Goal: Transaction & Acquisition: Purchase product/service

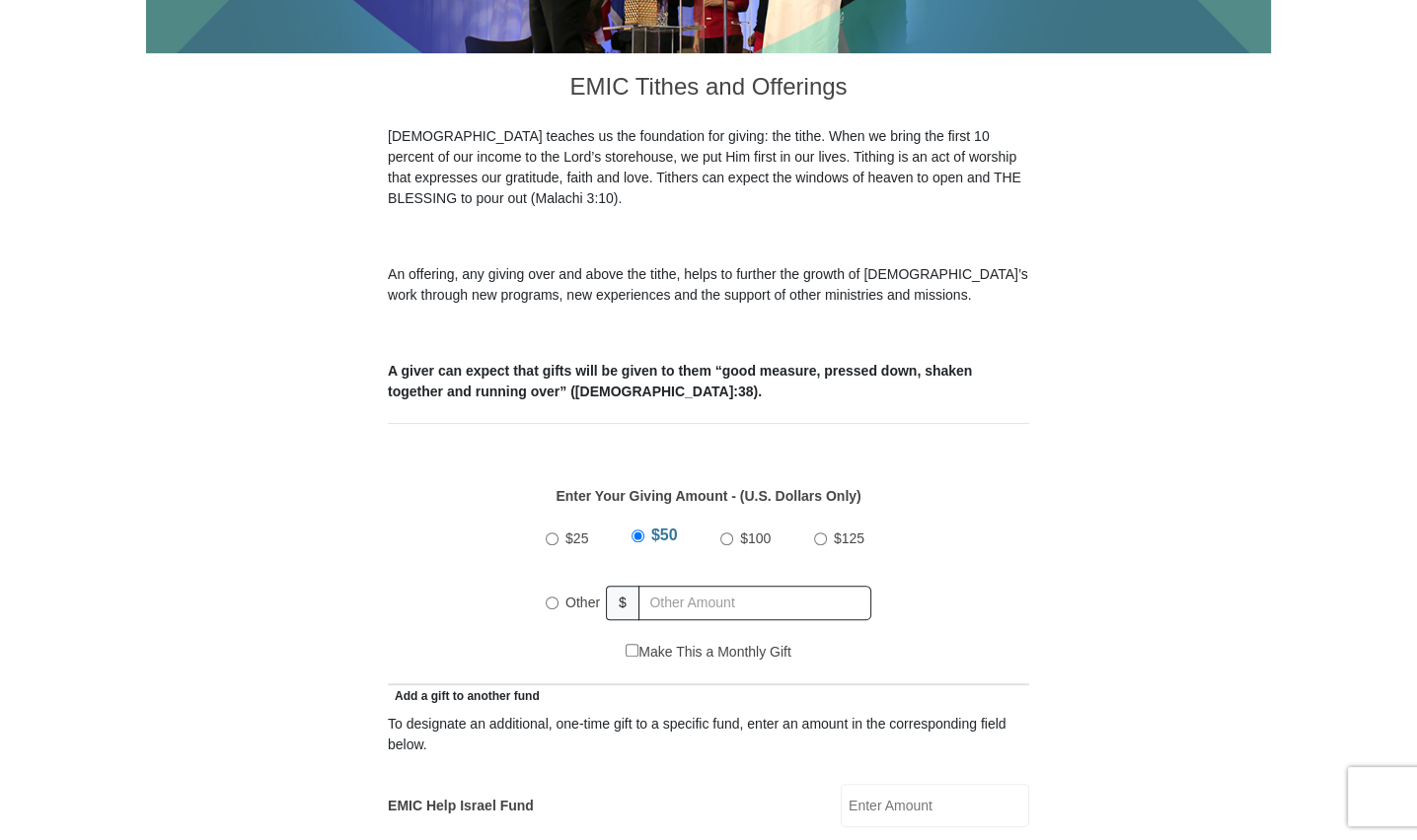
scroll to position [591, 0]
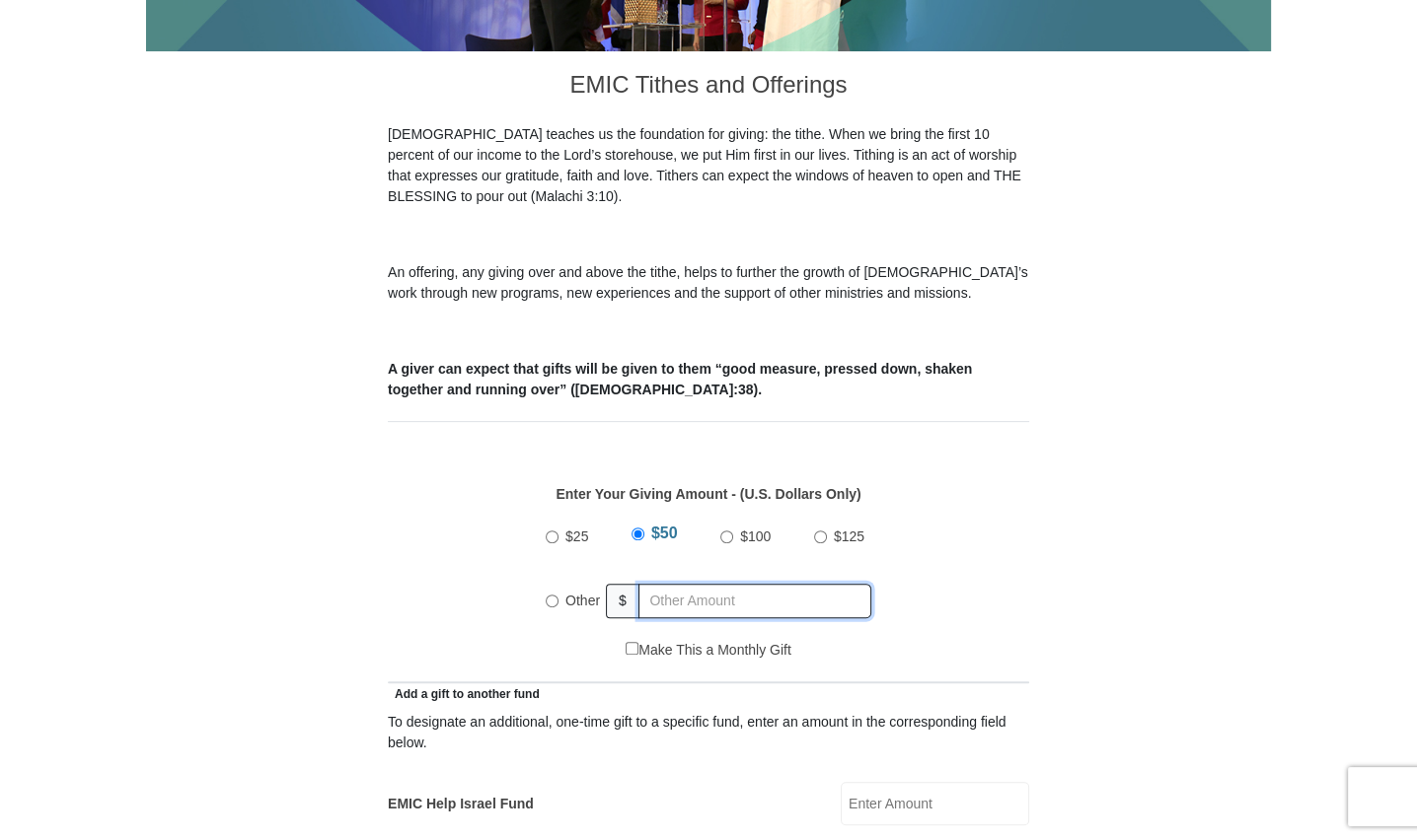
radio input "true"
click at [685, 584] on input "text" at bounding box center [758, 601] width 226 height 35
click at [679, 584] on input "text" at bounding box center [758, 601] width 226 height 35
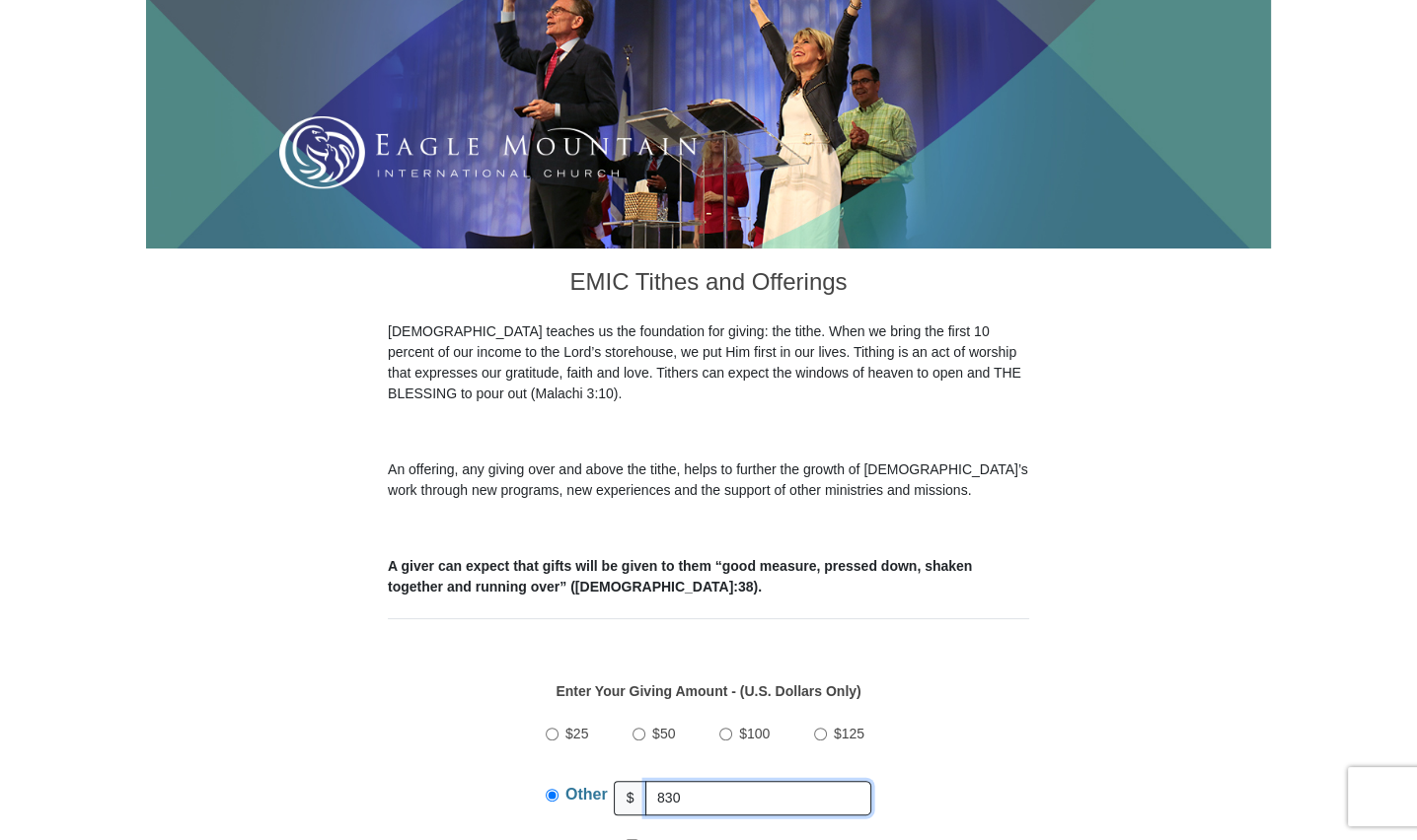
scroll to position [0, 0]
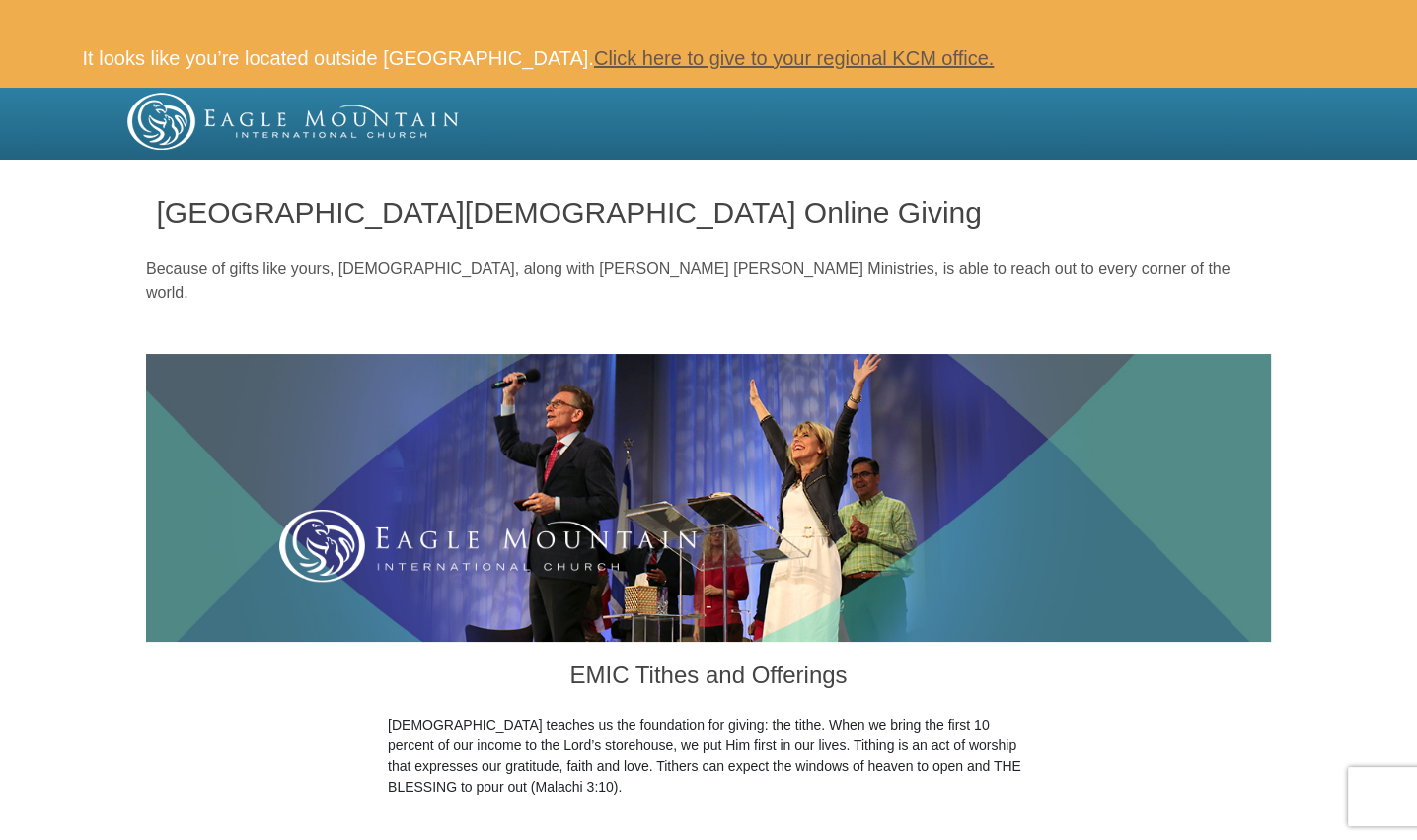
type input "830"
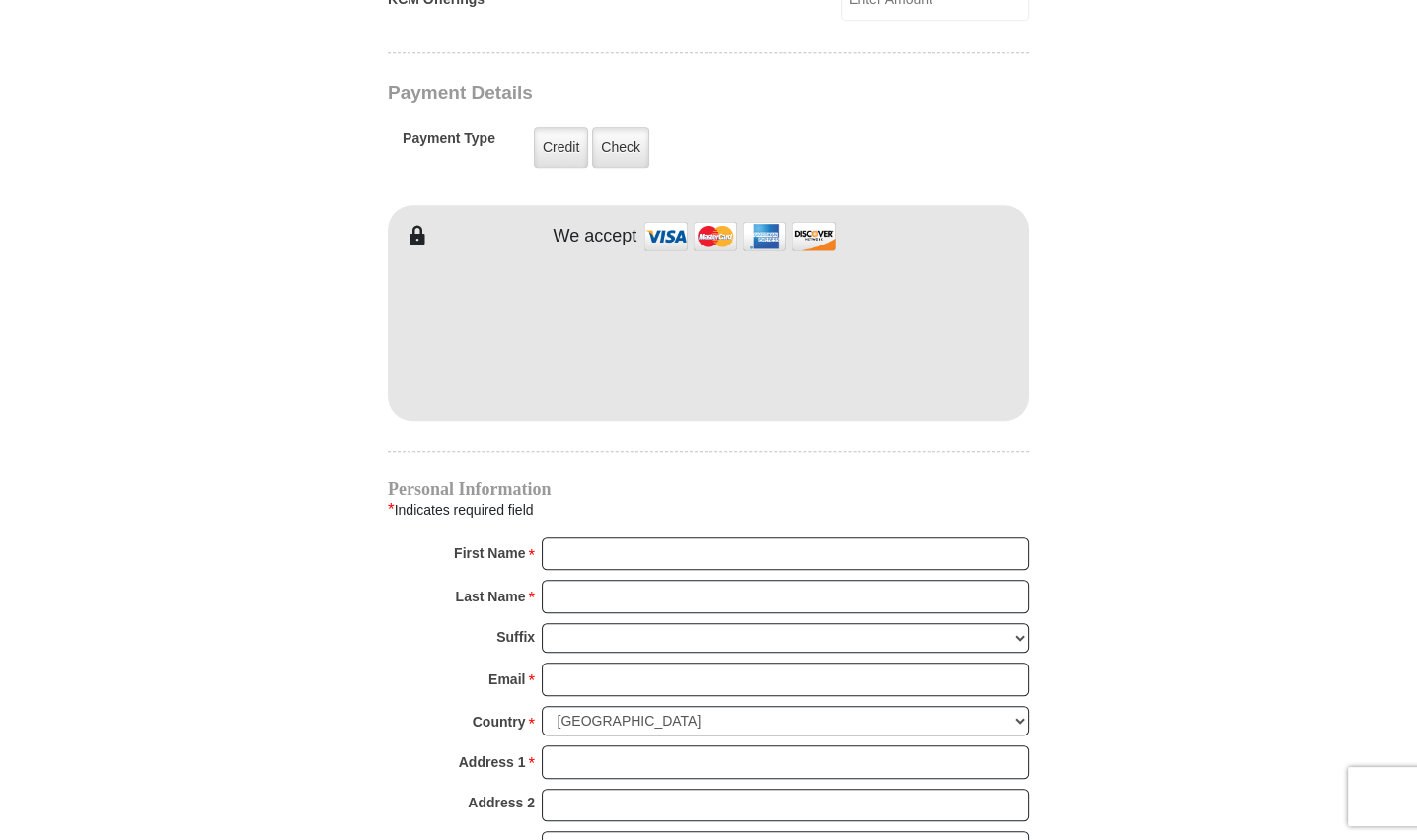
scroll to position [1676, 0]
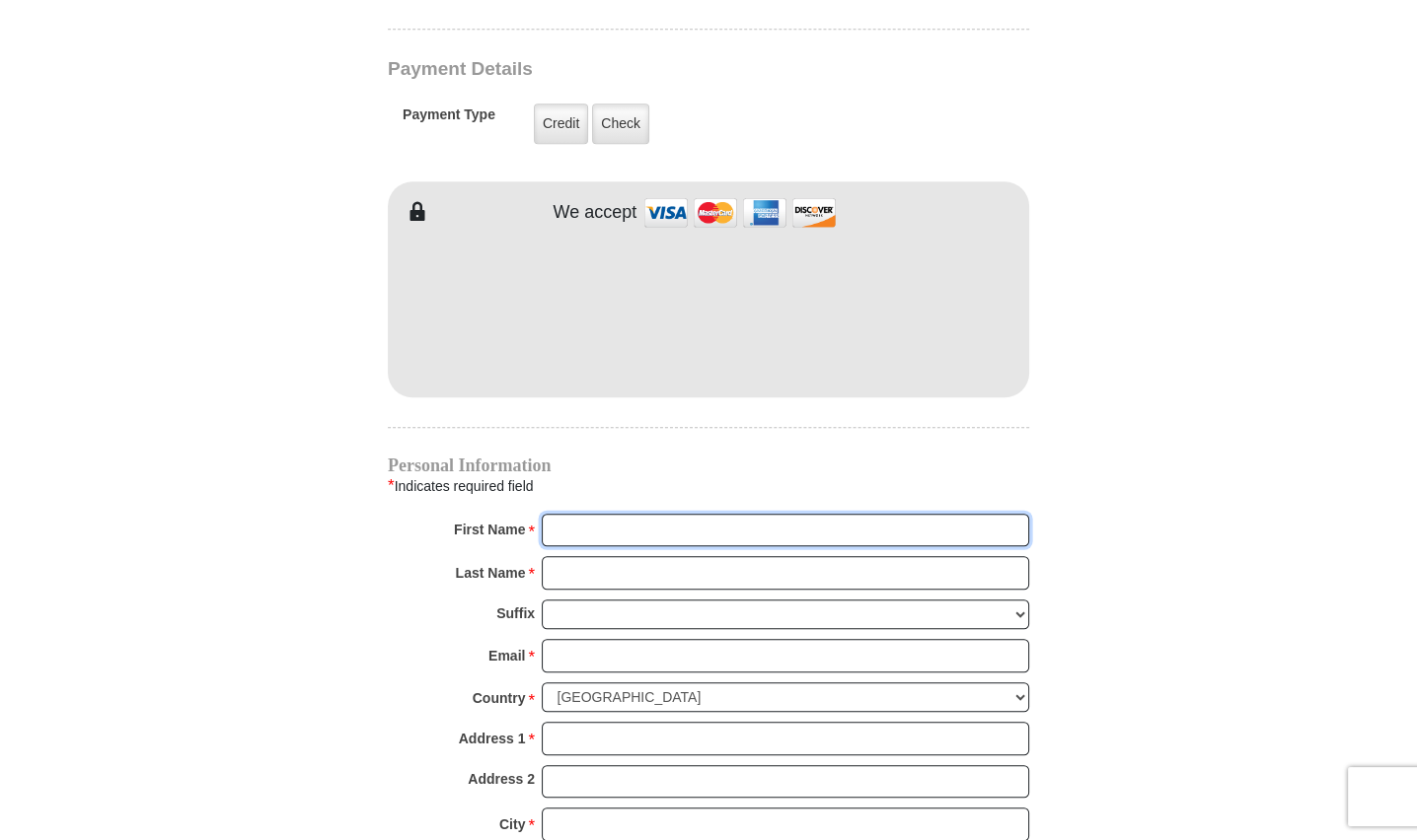
click at [664, 514] on input "First Name *" at bounding box center [786, 530] width 488 height 34
type input "Yali"
type input "1230"
type input "Sun"
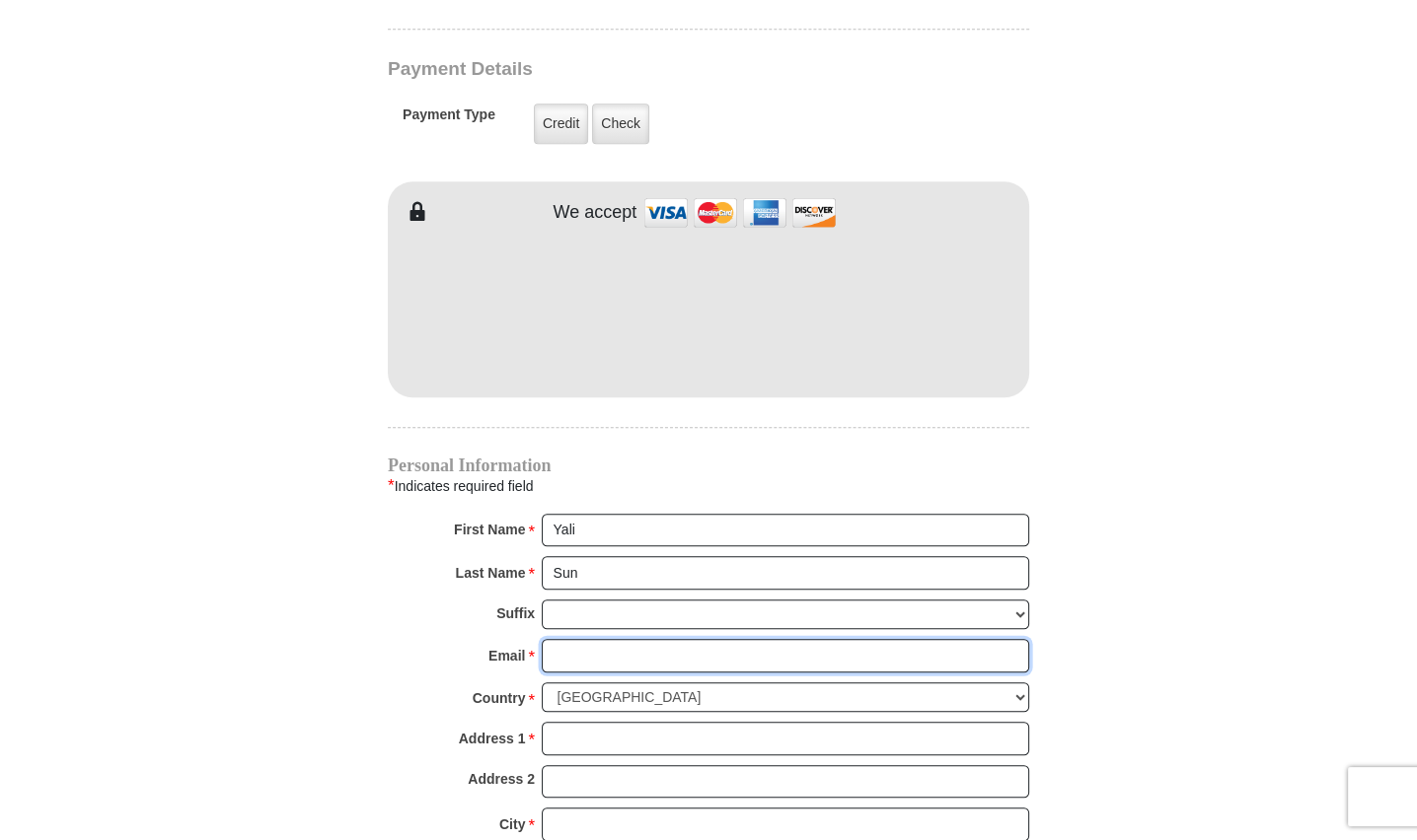
type input "nsun02@hotmail.com"
select select "CA"
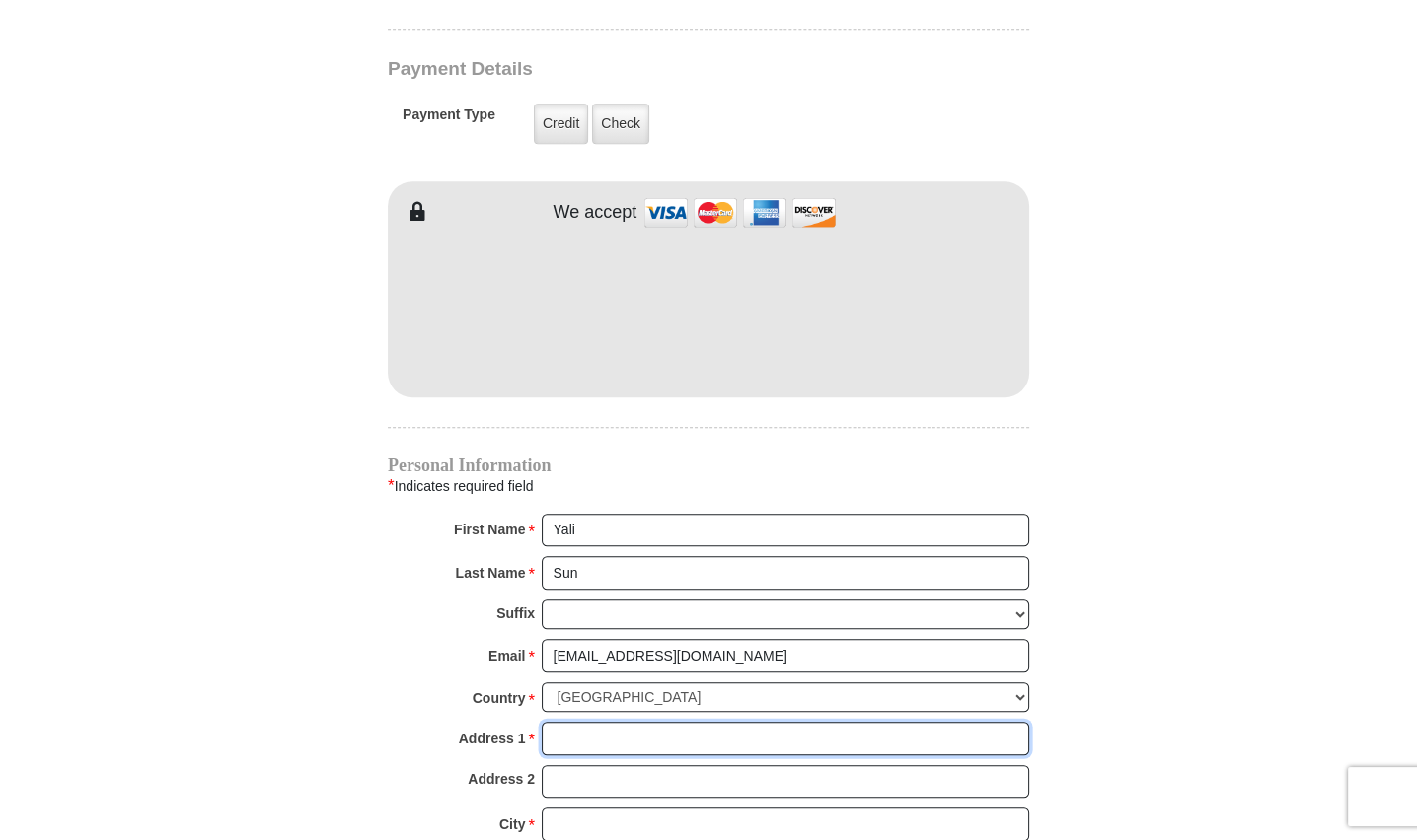
type input "121 PLEASANT AVE"
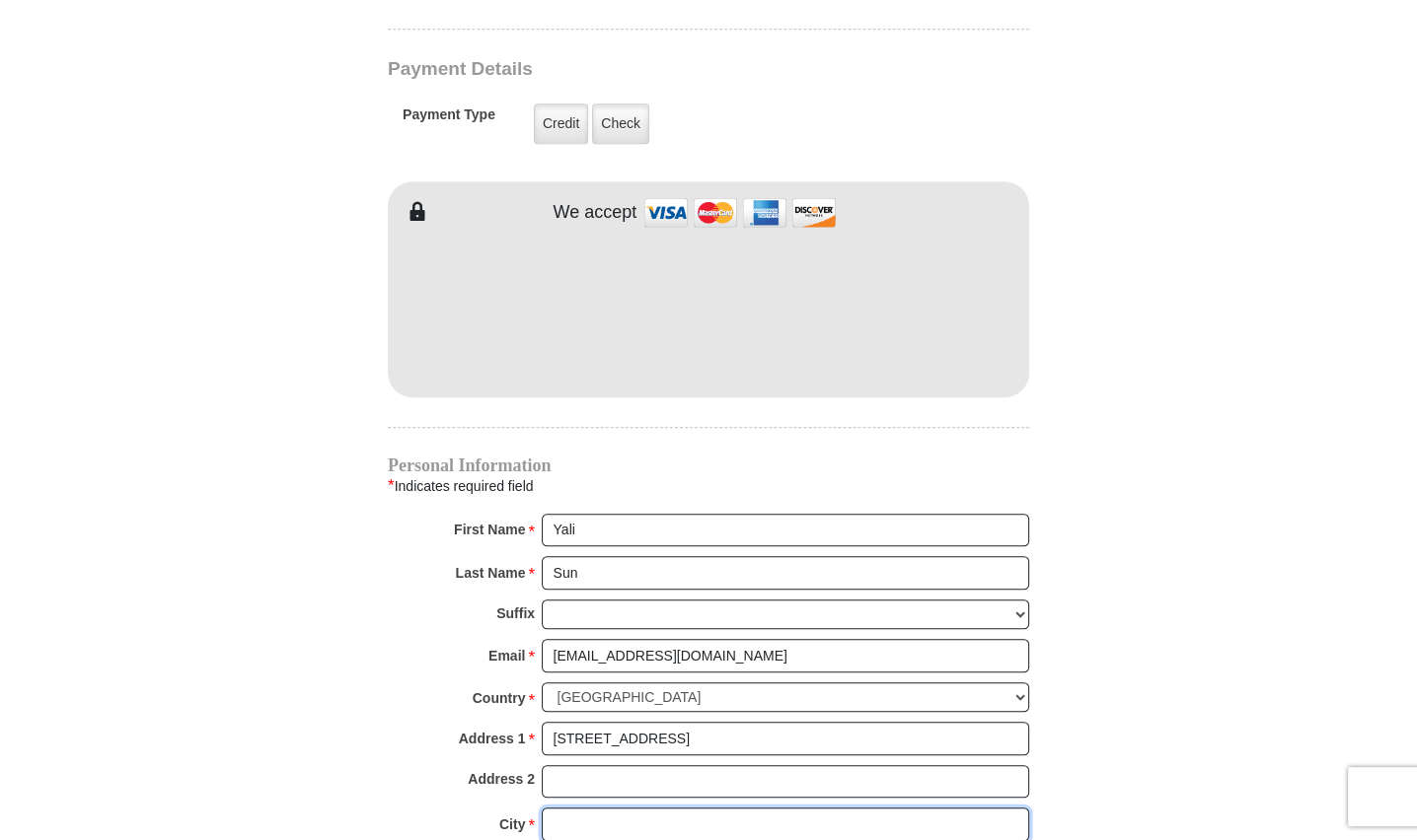
type input "North york"
type input "M2M 1M2"
type input "6479986860"
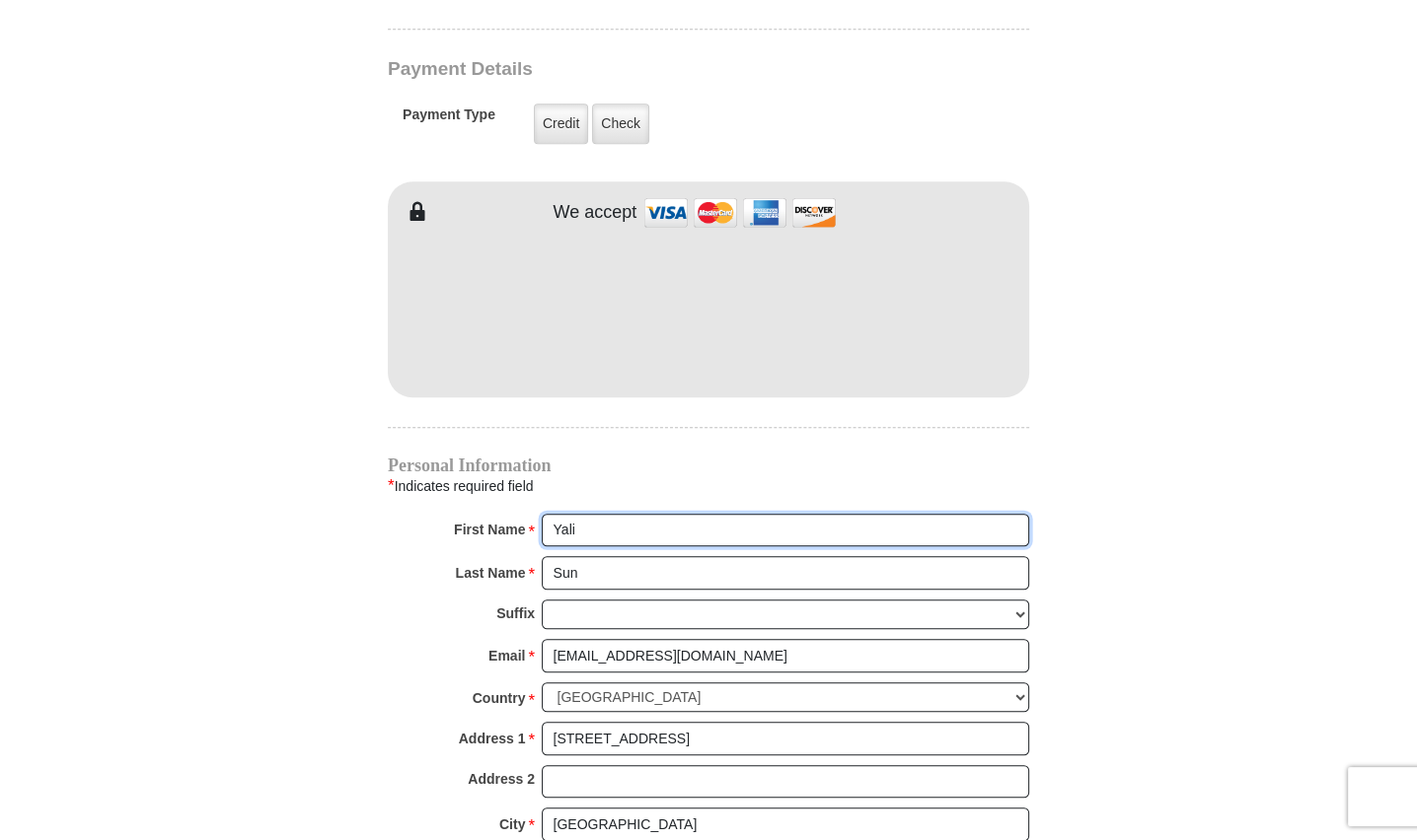
click at [606, 514] on input "Yali" at bounding box center [786, 530] width 488 height 34
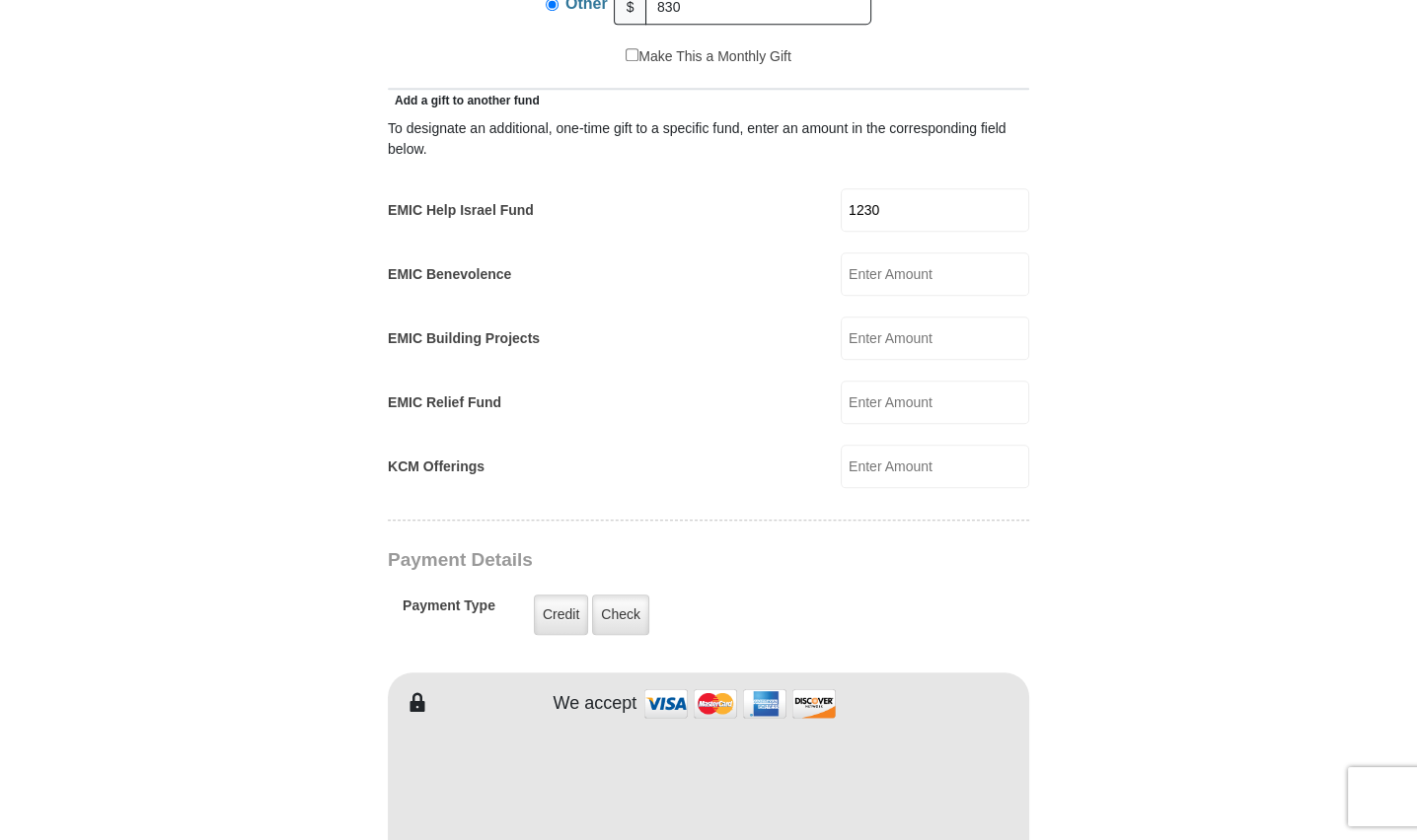
scroll to position [1182, 0]
type input "Yali Nancy"
click at [902, 190] on input "1230" at bounding box center [934, 212] width 188 height 44
type input "1"
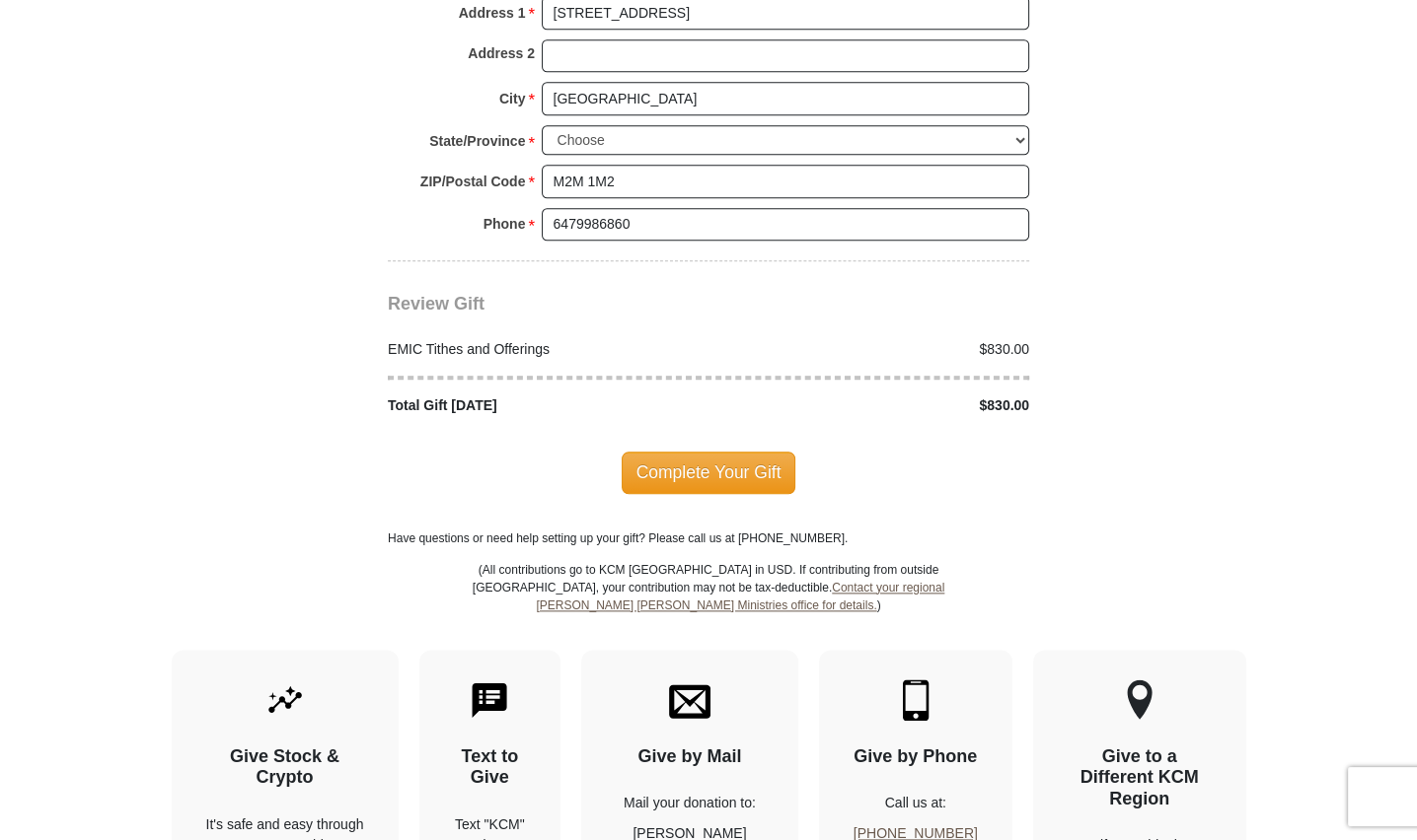
scroll to position [2466, 0]
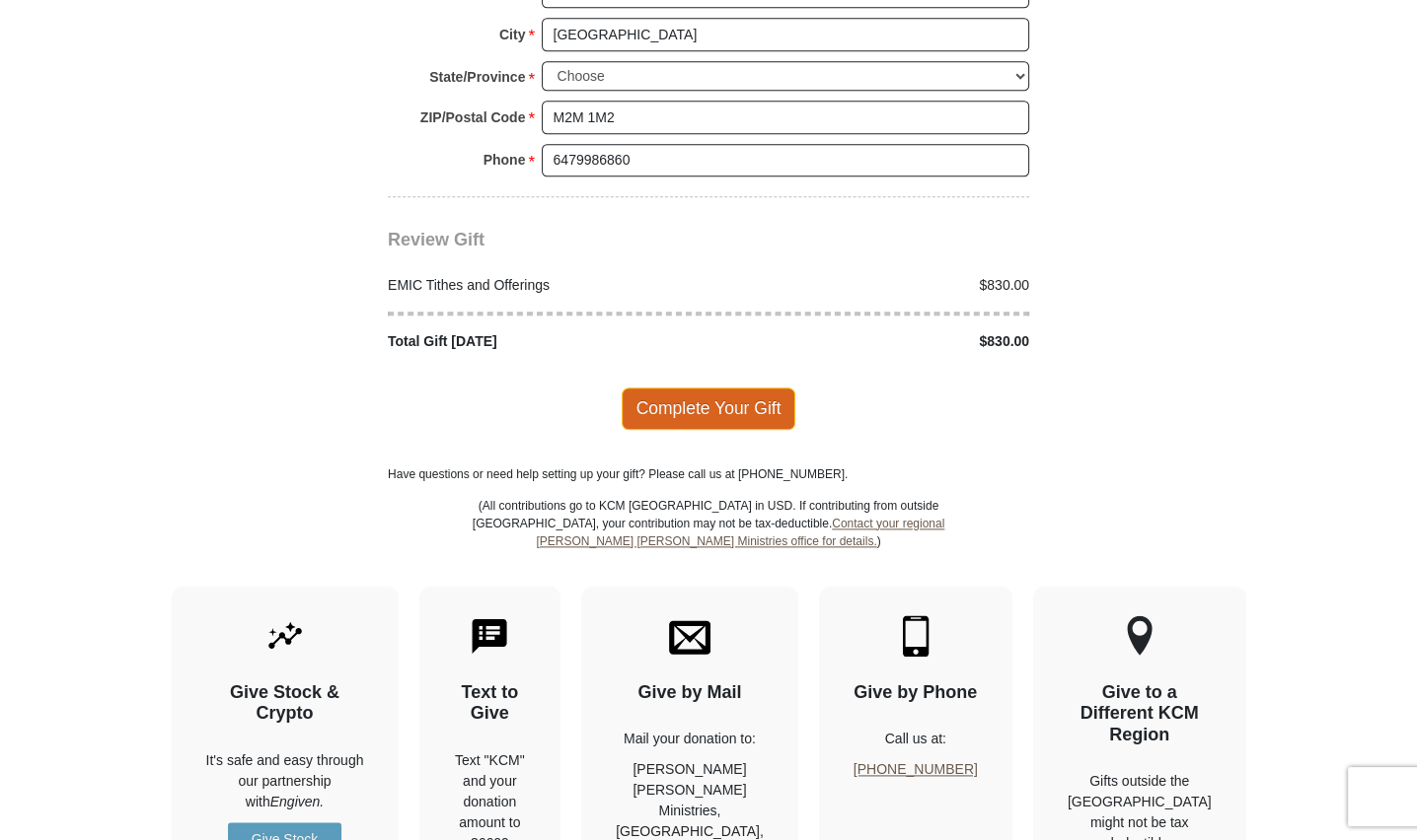
click at [726, 387] on span "Complete Your Gift" at bounding box center [708, 408] width 174 height 42
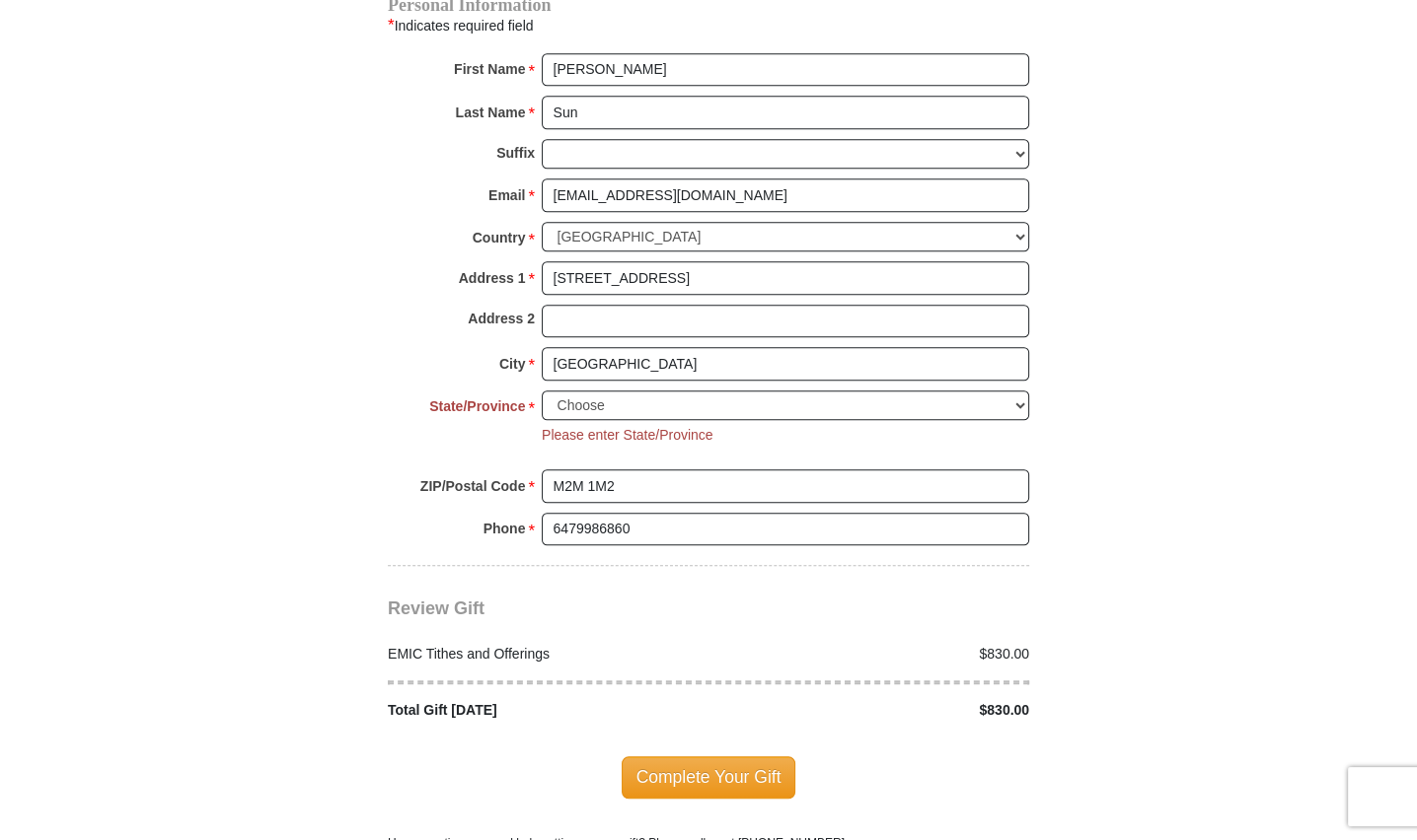
scroll to position [2074, 0]
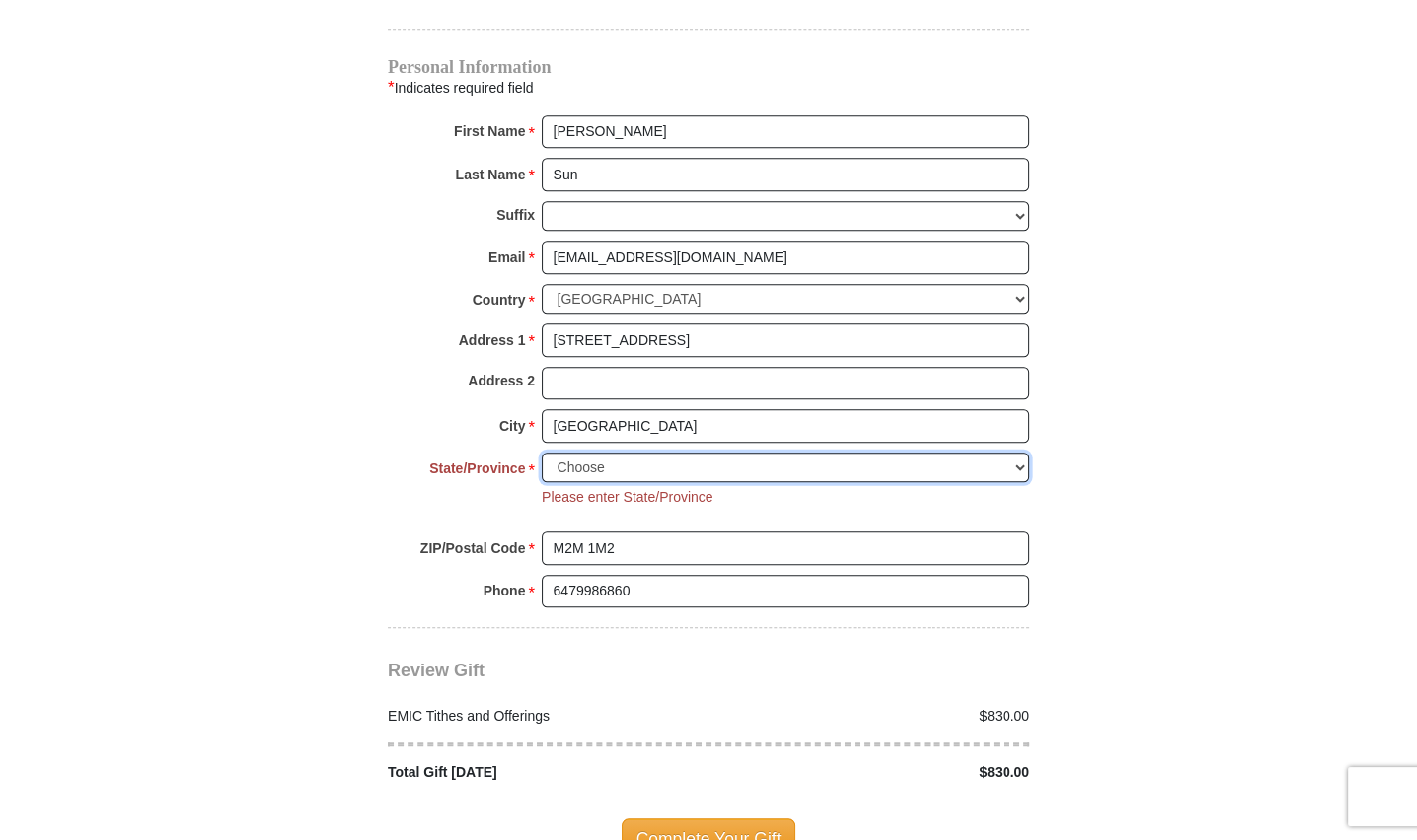
click at [634, 453] on select "Choose Alberta British Columbia Manitoba New Brunswick Newfoundland Northwest T…" at bounding box center [786, 468] width 488 height 31
select select "ON"
click at [542, 453] on select "Choose Alberta British Columbia Manitoba New Brunswick Newfoundland Northwest T…" at bounding box center [786, 468] width 488 height 31
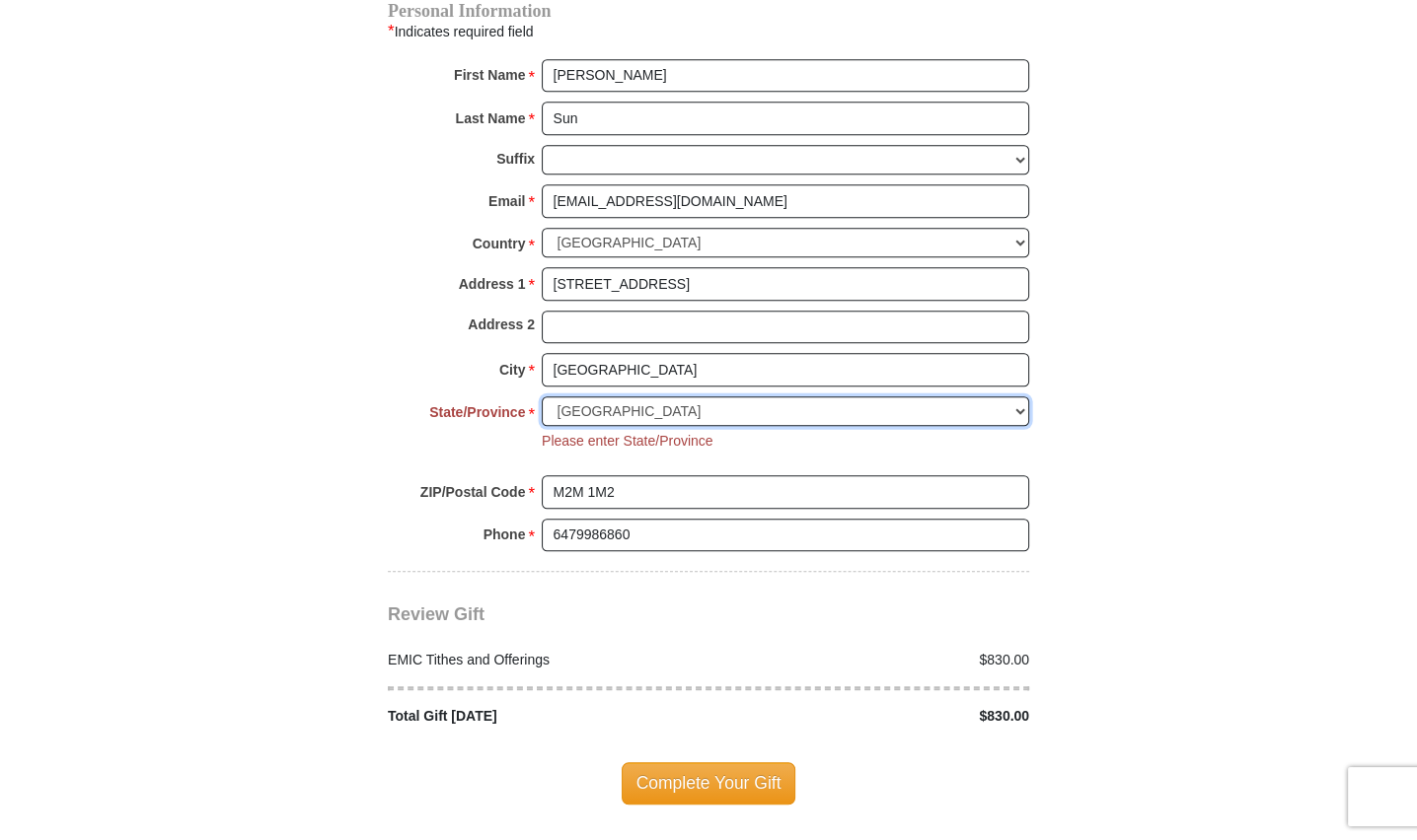
scroll to position [2370, 0]
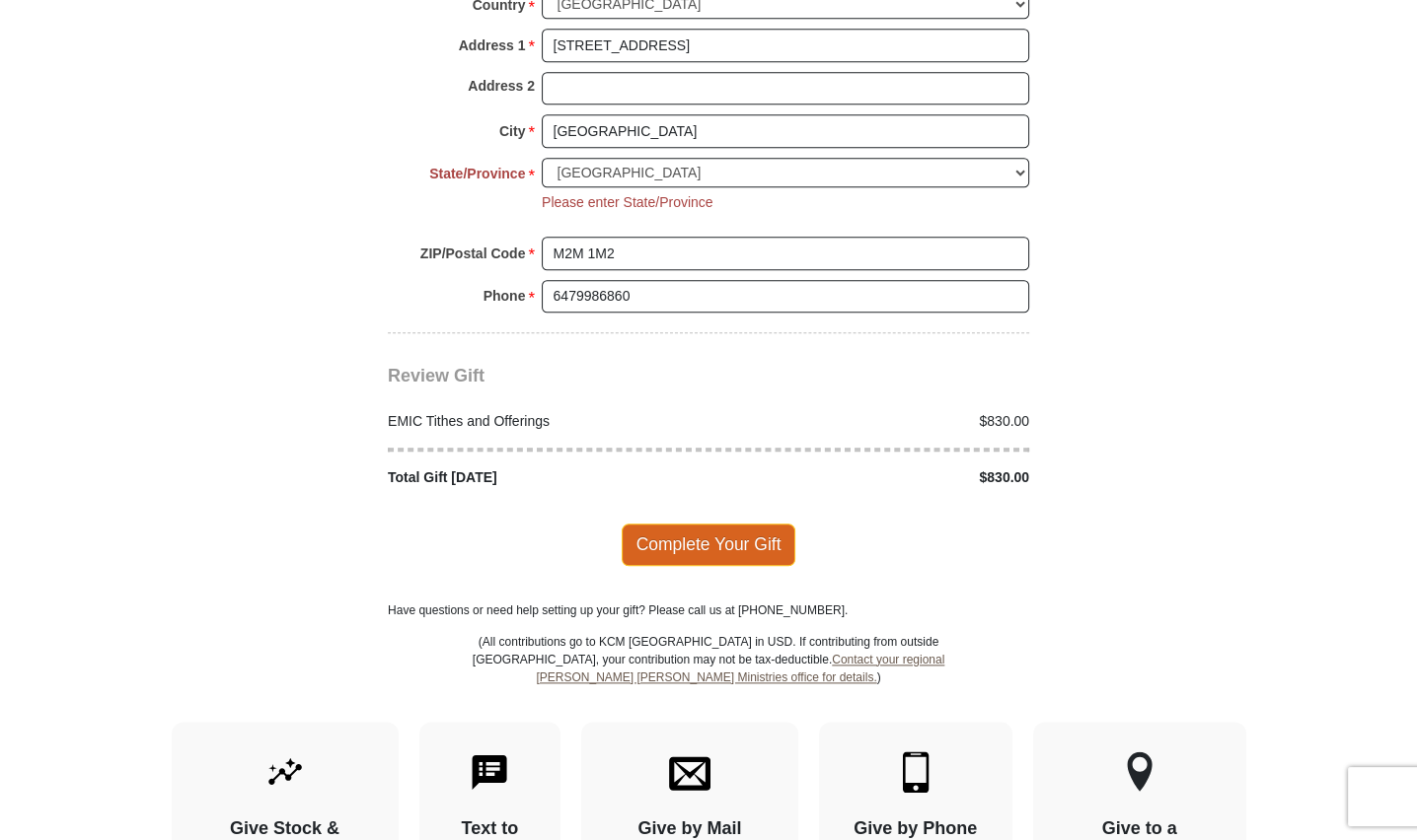
click at [707, 524] on span "Complete Your Gift" at bounding box center [708, 544] width 174 height 42
